Goal: Find specific page/section: Find specific page/section

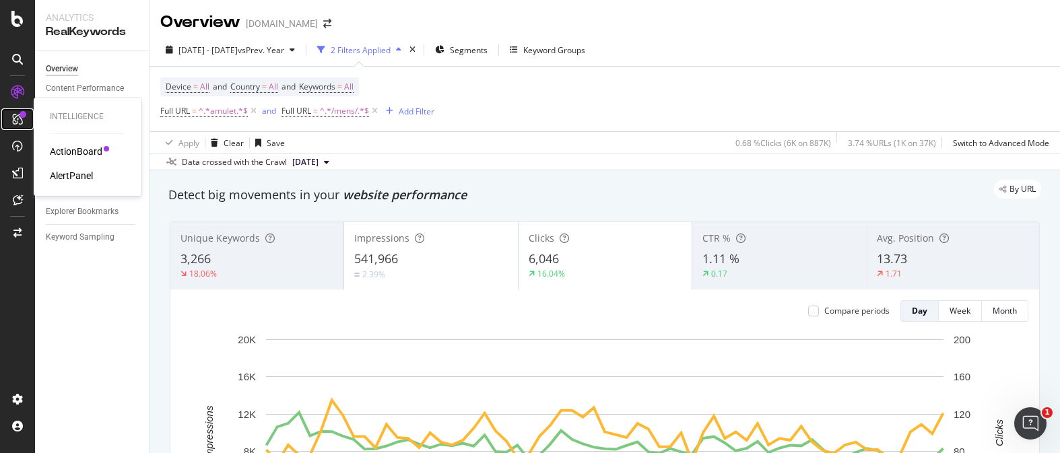
click at [13, 115] on icon at bounding box center [17, 119] width 11 height 11
